Goal: Information Seeking & Learning: Find specific fact

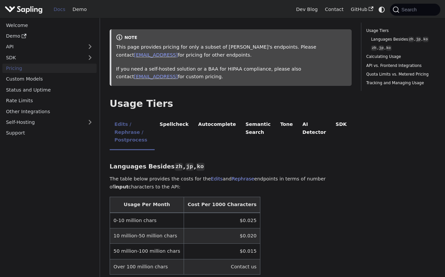
scroll to position [73, 0]
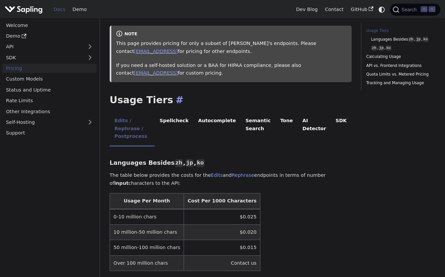
click at [251, 96] on h2 "Usage Tiers ​" at bounding box center [231, 100] width 242 height 12
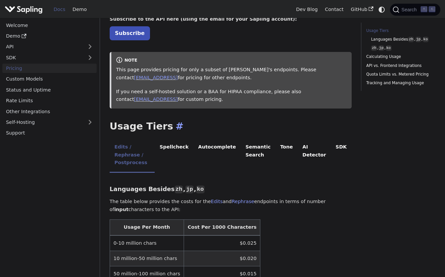
scroll to position [0, 0]
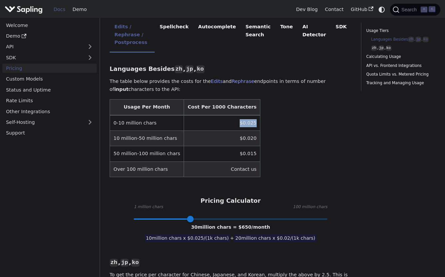
drag, startPoint x: 245, startPoint y: 117, endPoint x: 225, endPoint y: 117, distance: 20.3
click at [225, 117] on td "$0.025" at bounding box center [222, 123] width 76 height 16
copy td "$0.025"
